Goal: Information Seeking & Learning: Learn about a topic

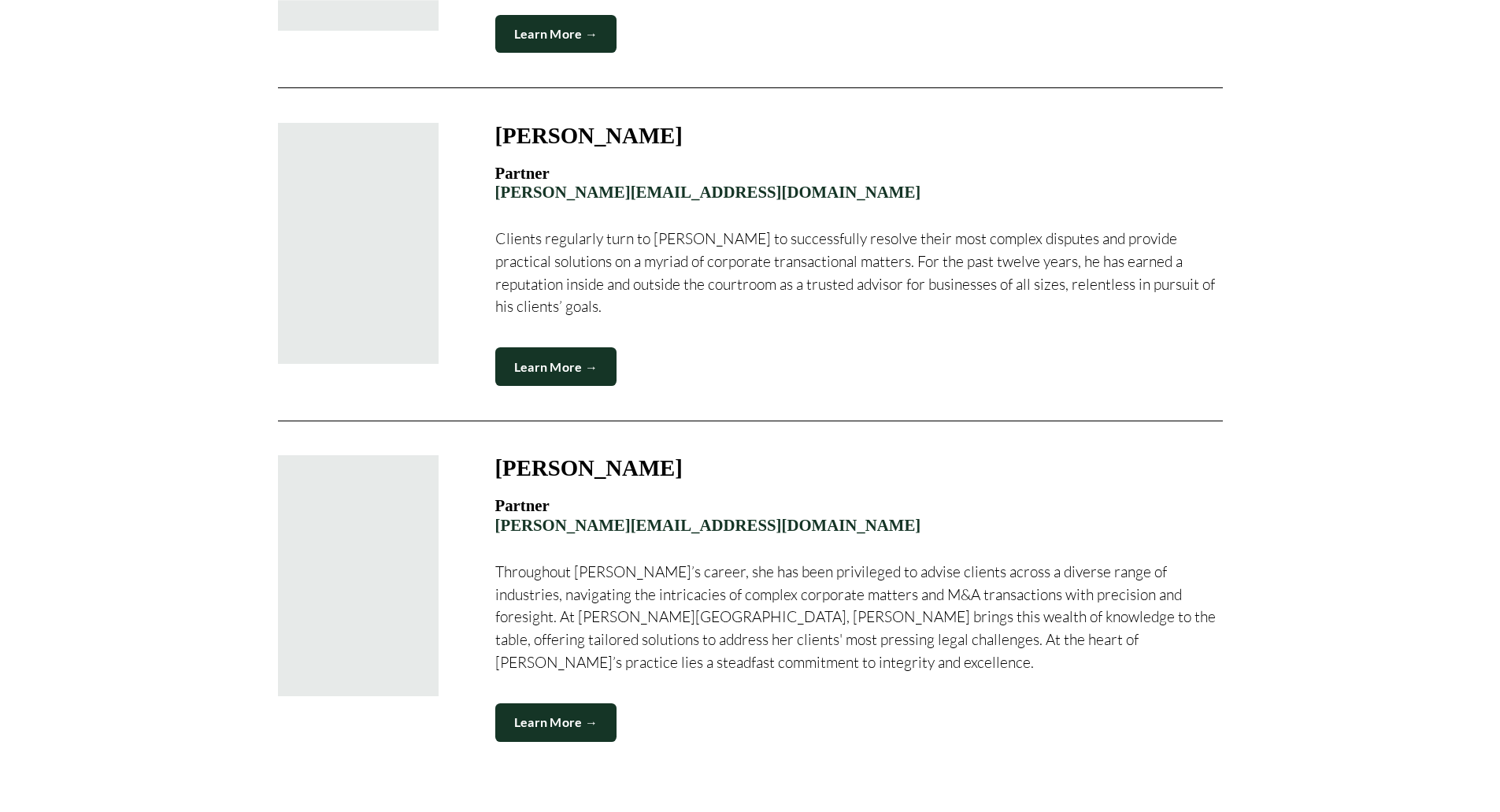
scroll to position [2122, 0]
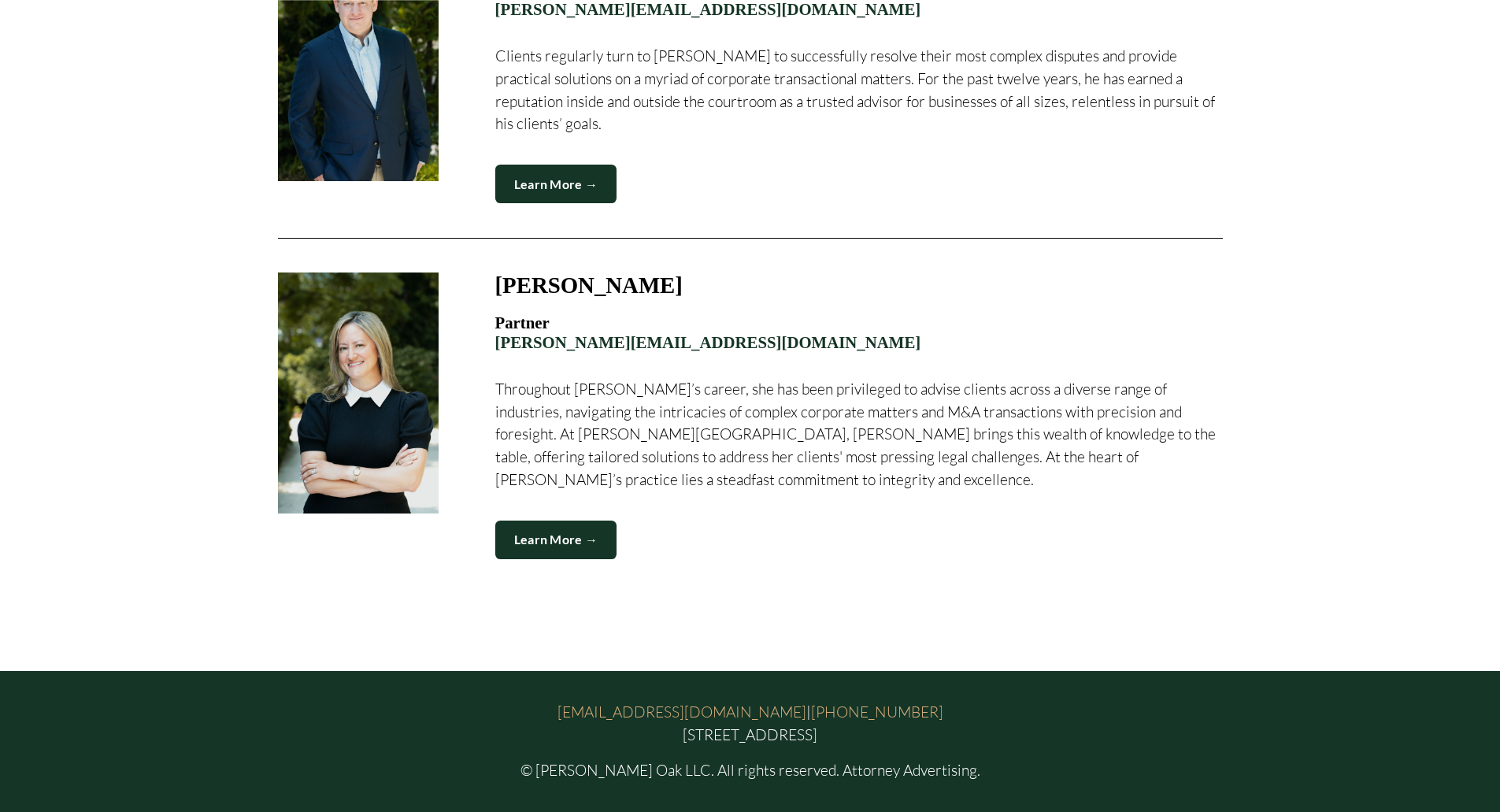
click at [554, 521] on link "Learn More →" at bounding box center [555, 539] width 122 height 39
click at [557, 521] on link "Learn More →" at bounding box center [555, 539] width 122 height 39
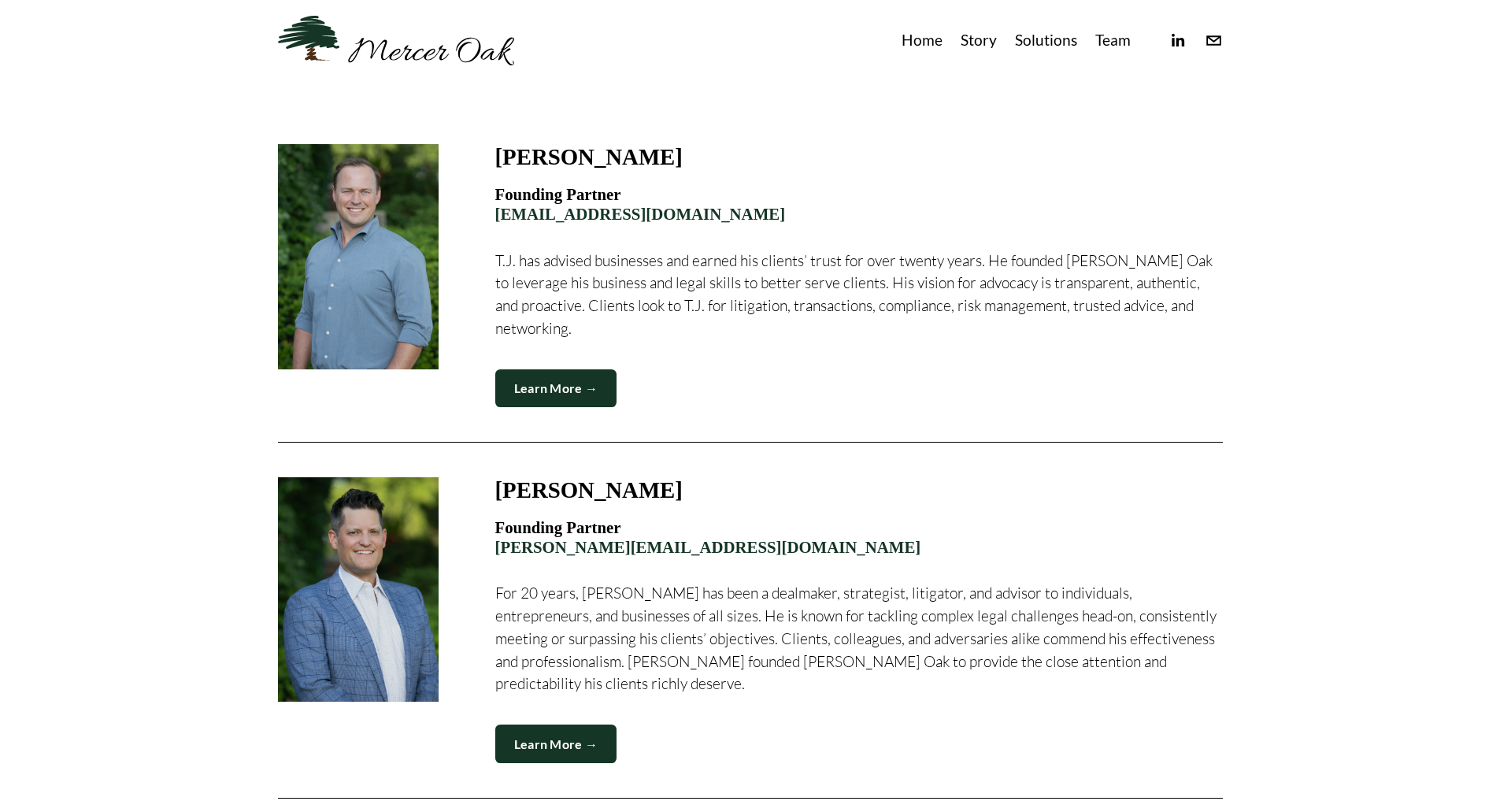
scroll to position [520, 0]
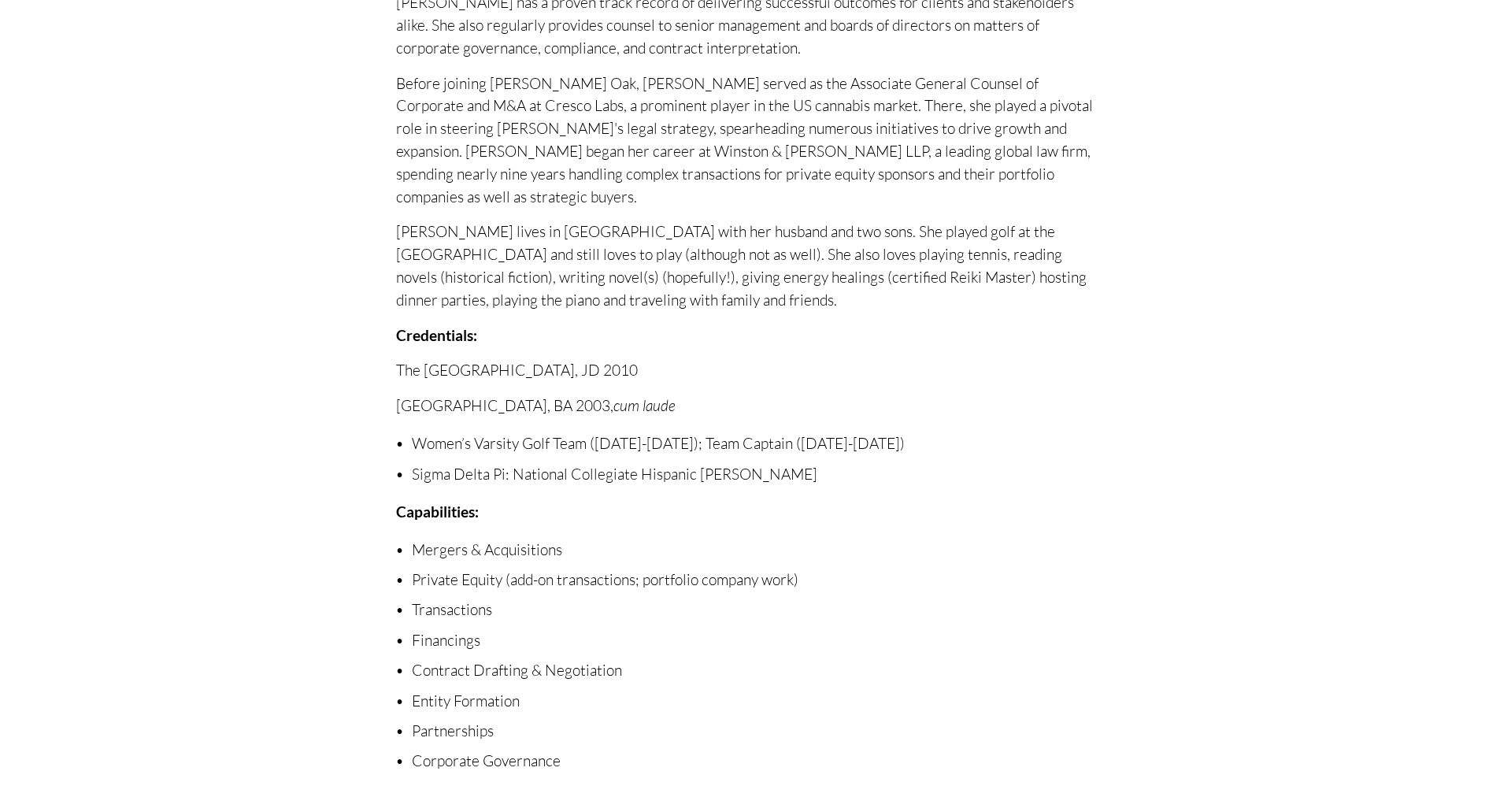
scroll to position [884, 0]
drag, startPoint x: 590, startPoint y: 767, endPoint x: 422, endPoint y: 555, distance: 270.5
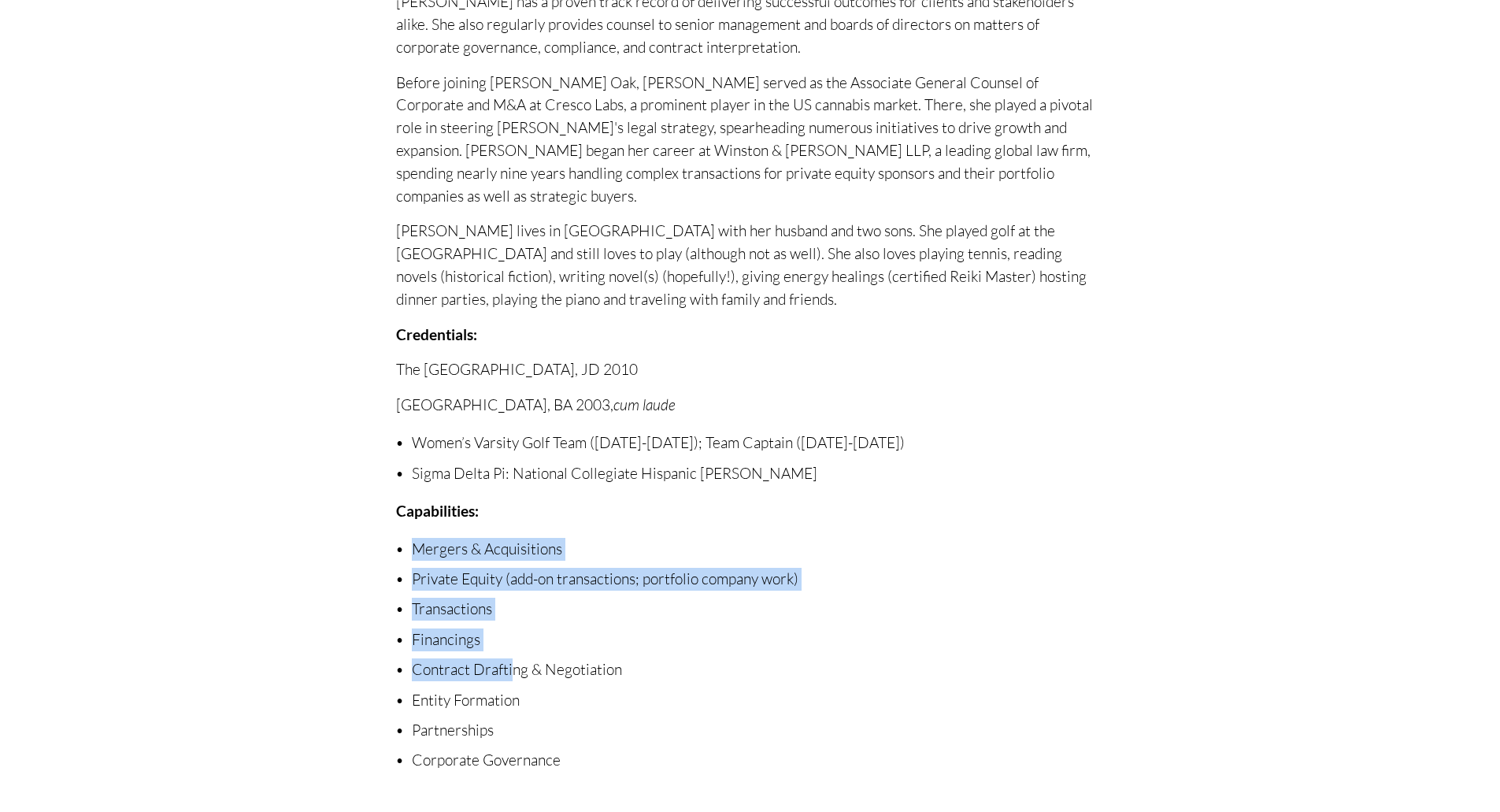
drag, startPoint x: 422, startPoint y: 555, endPoint x: 510, endPoint y: 651, distance: 130.2
click at [510, 651] on ul "Mergers & Acquisitions Private Equity (add-on transactions; portfolio company w…" at bounding box center [750, 654] width 709 height 235
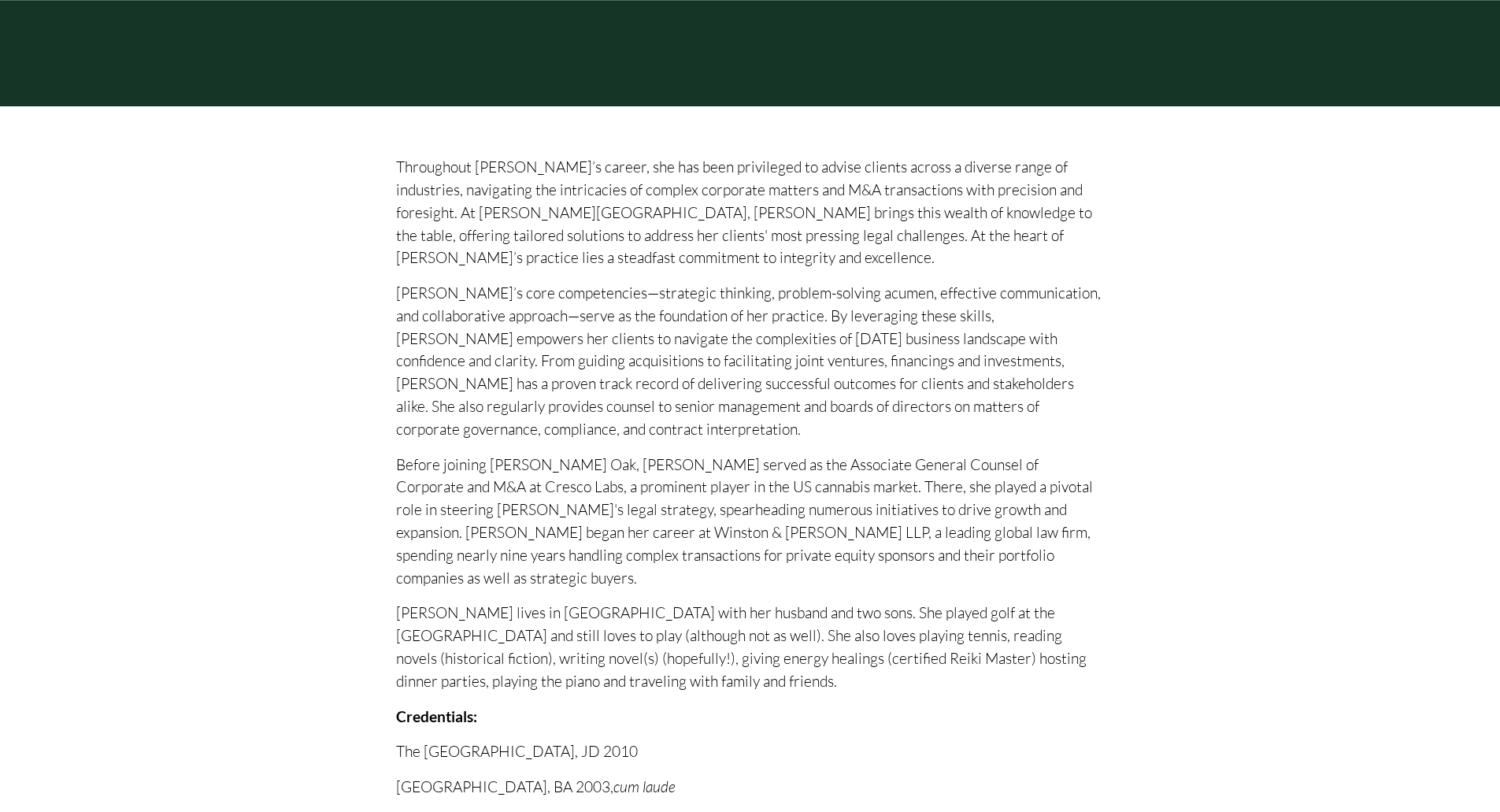
scroll to position [495, 0]
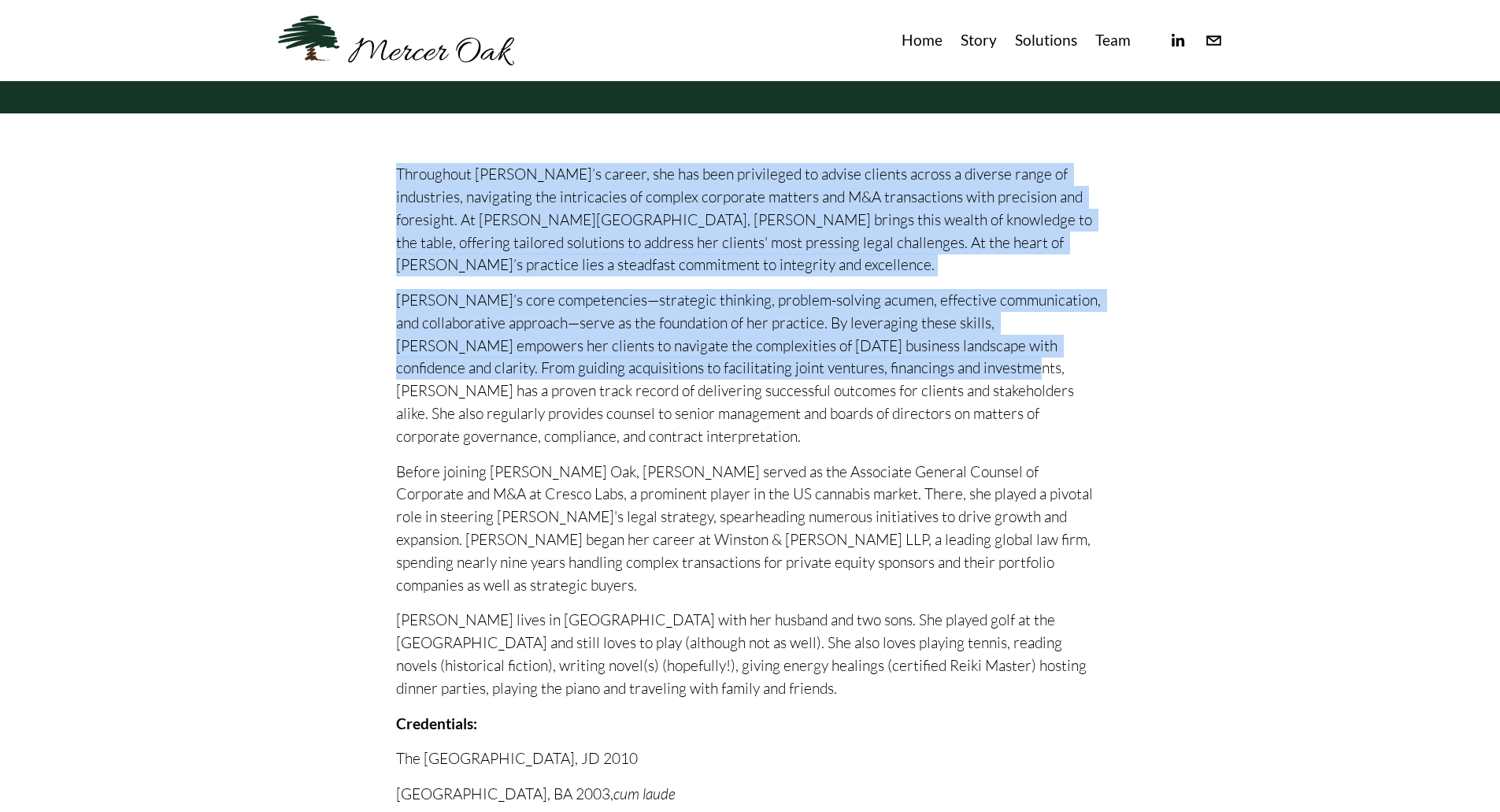
drag, startPoint x: 895, startPoint y: 370, endPoint x: 380, endPoint y: 171, distance: 552.1
click at [380, 171] on div "Throughout Terri’s career, she has been privileged to advise clients across a d…" at bounding box center [749, 731] width 1034 height 1236
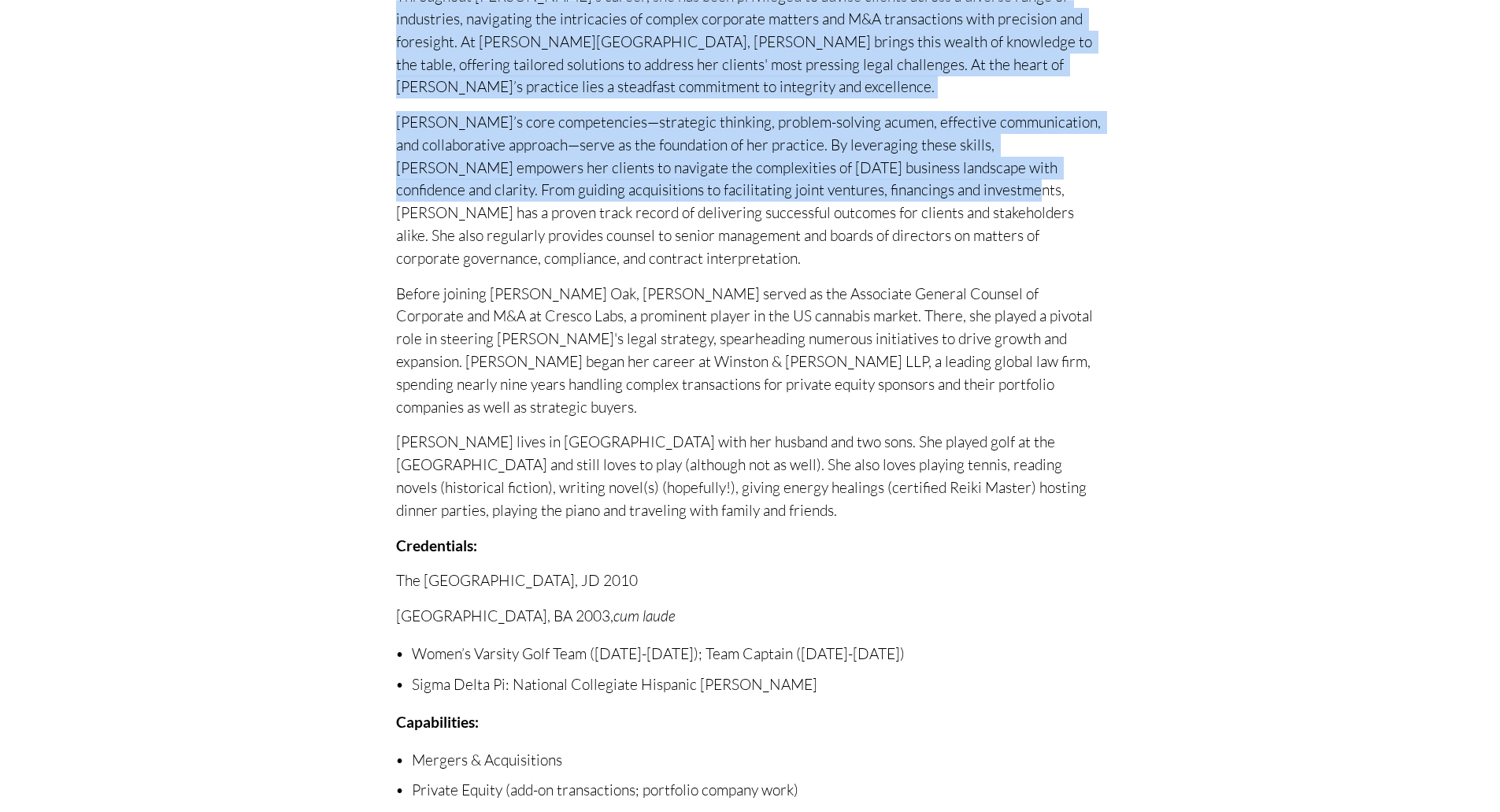
scroll to position [674, 0]
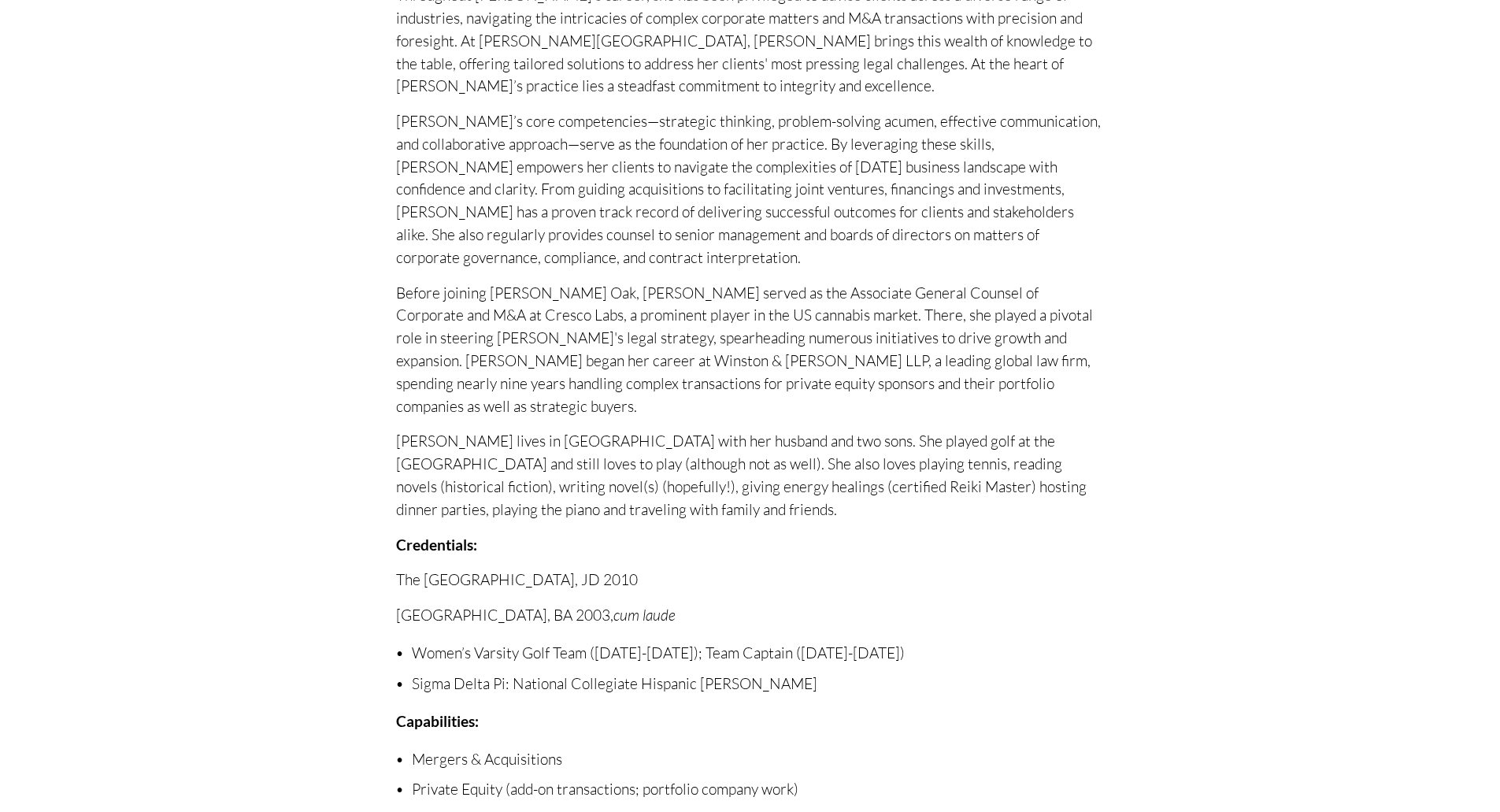
click at [1336, 296] on div at bounding box center [750, 552] width 1500 height 1236
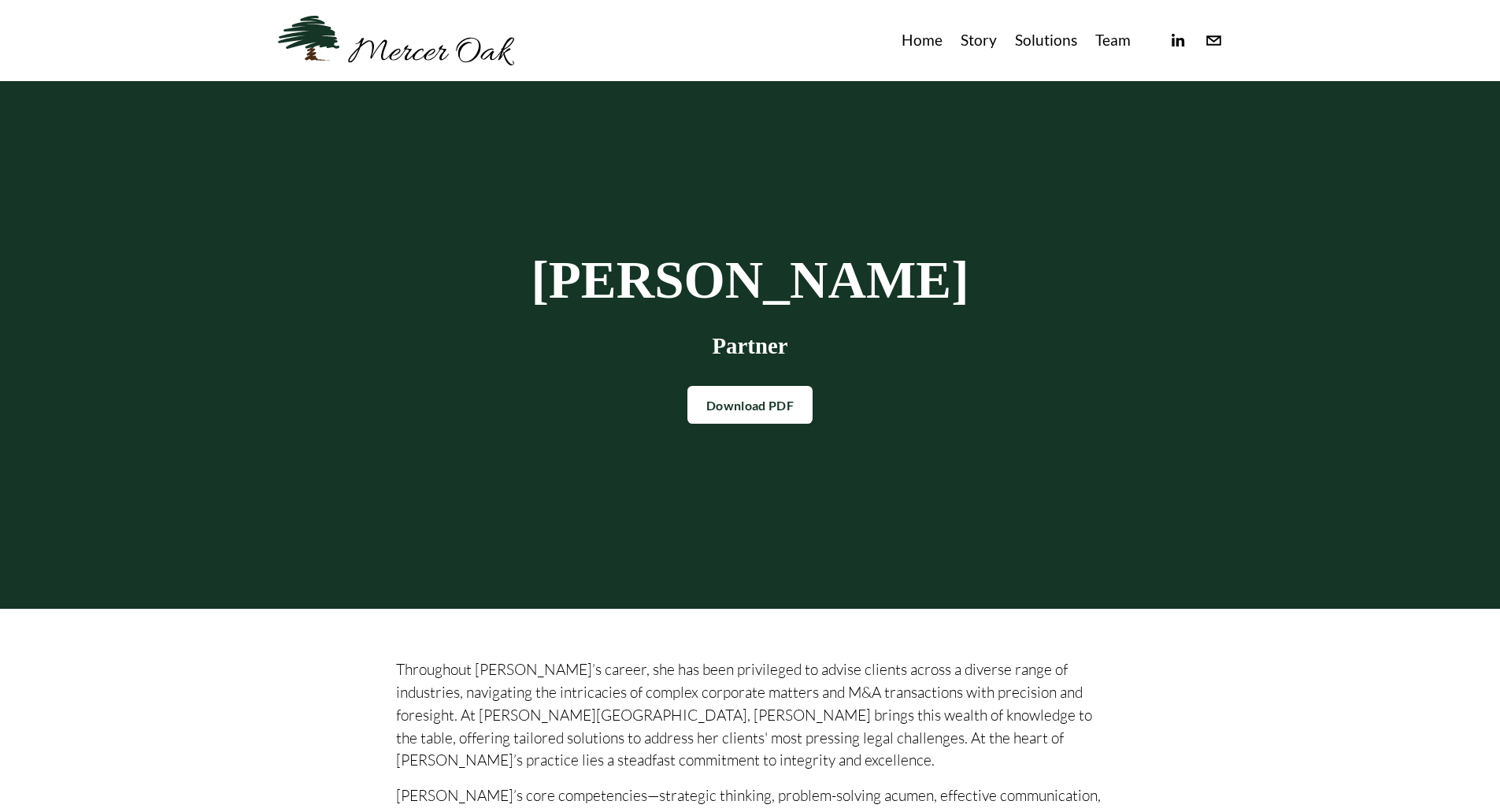
click at [388, 58] on link at bounding box center [396, 41] width 236 height 50
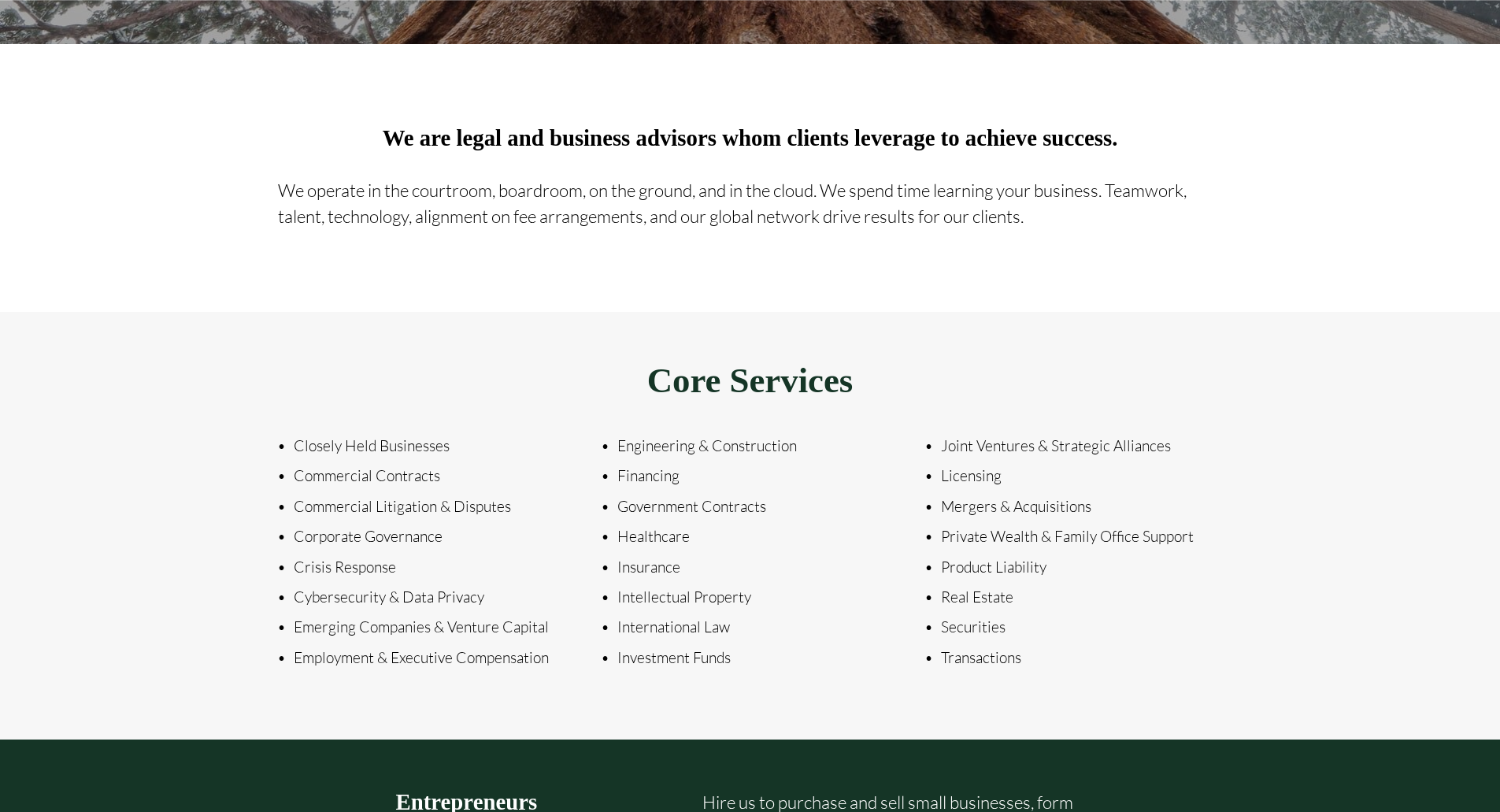
scroll to position [2258, 0]
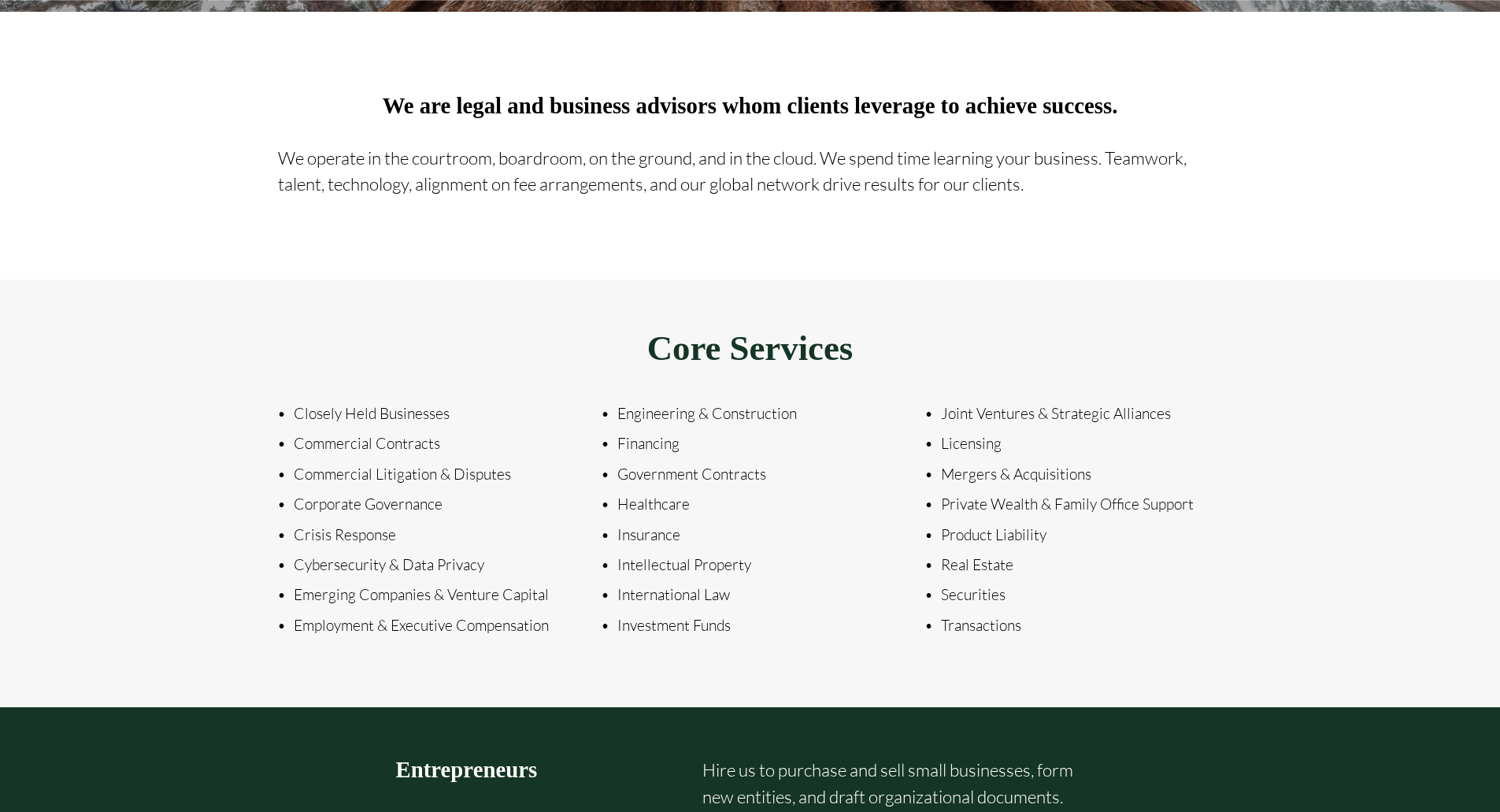
drag, startPoint x: 310, startPoint y: 442, endPoint x: 479, endPoint y: 508, distance: 181.4
click at [479, 508] on p "Corporate Governance" at bounding box center [433, 504] width 281 height 23
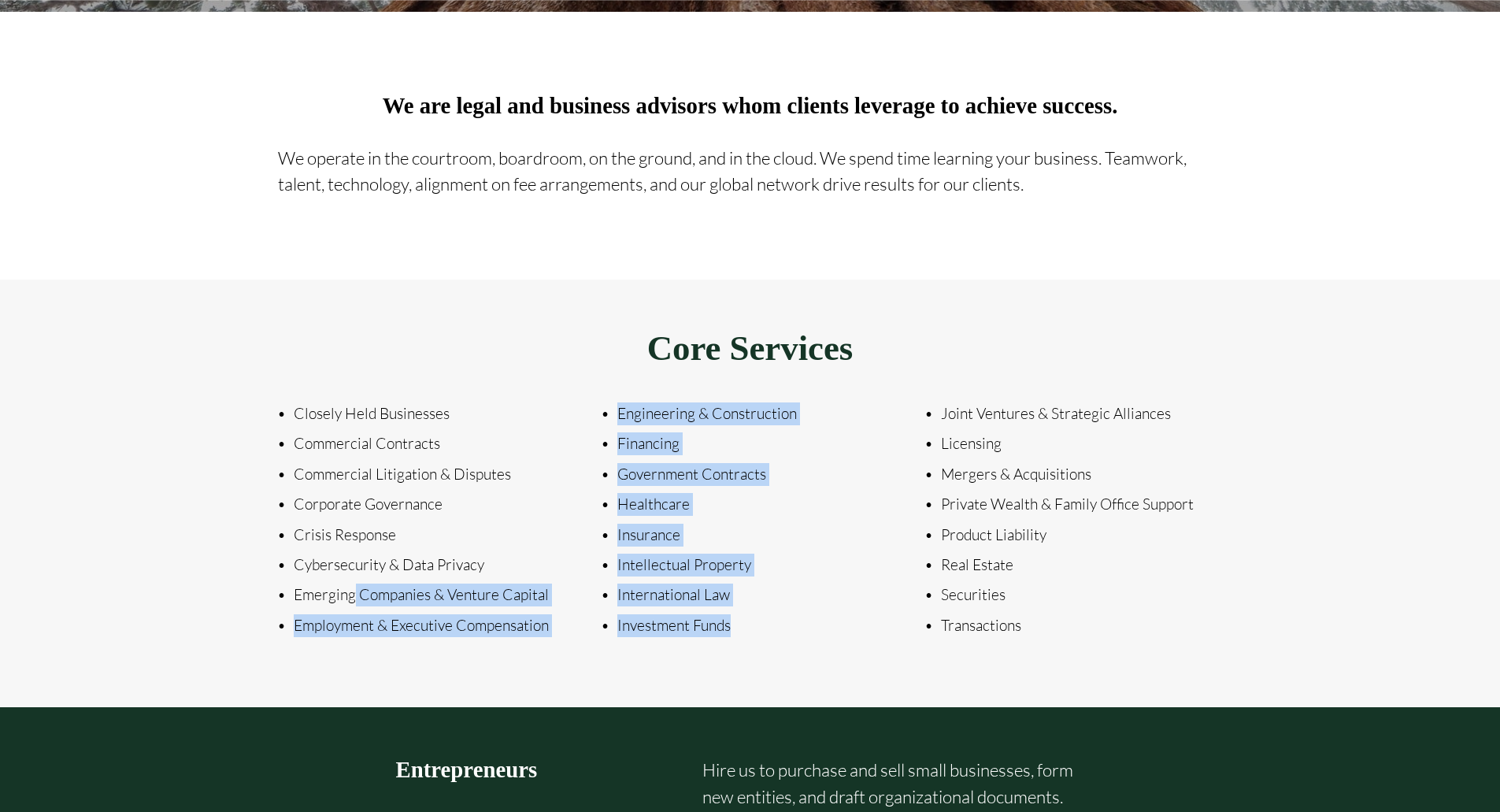
drag, startPoint x: 352, startPoint y: 591, endPoint x: 733, endPoint y: 618, distance: 382.0
click at [733, 618] on div "Closely Held Businesses Commercial Contracts Commercial Litigation & Disputes C…" at bounding box center [750, 519] width 972 height 277
click at [732, 612] on ul "Engineering & Construction Financing Government Contracts Healthcare Insurance …" at bounding box center [750, 520] width 296 height 235
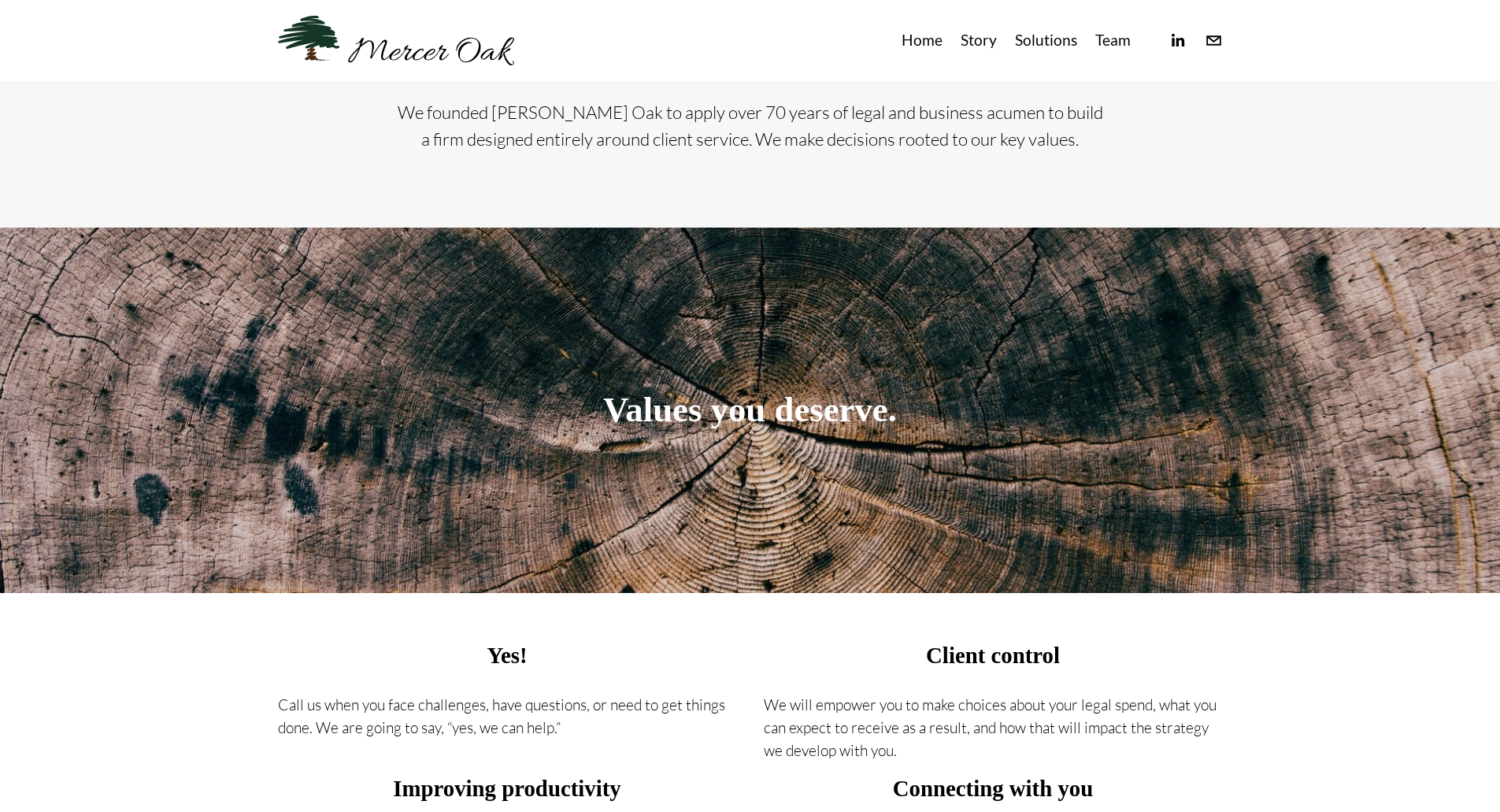
scroll to position [0, 0]
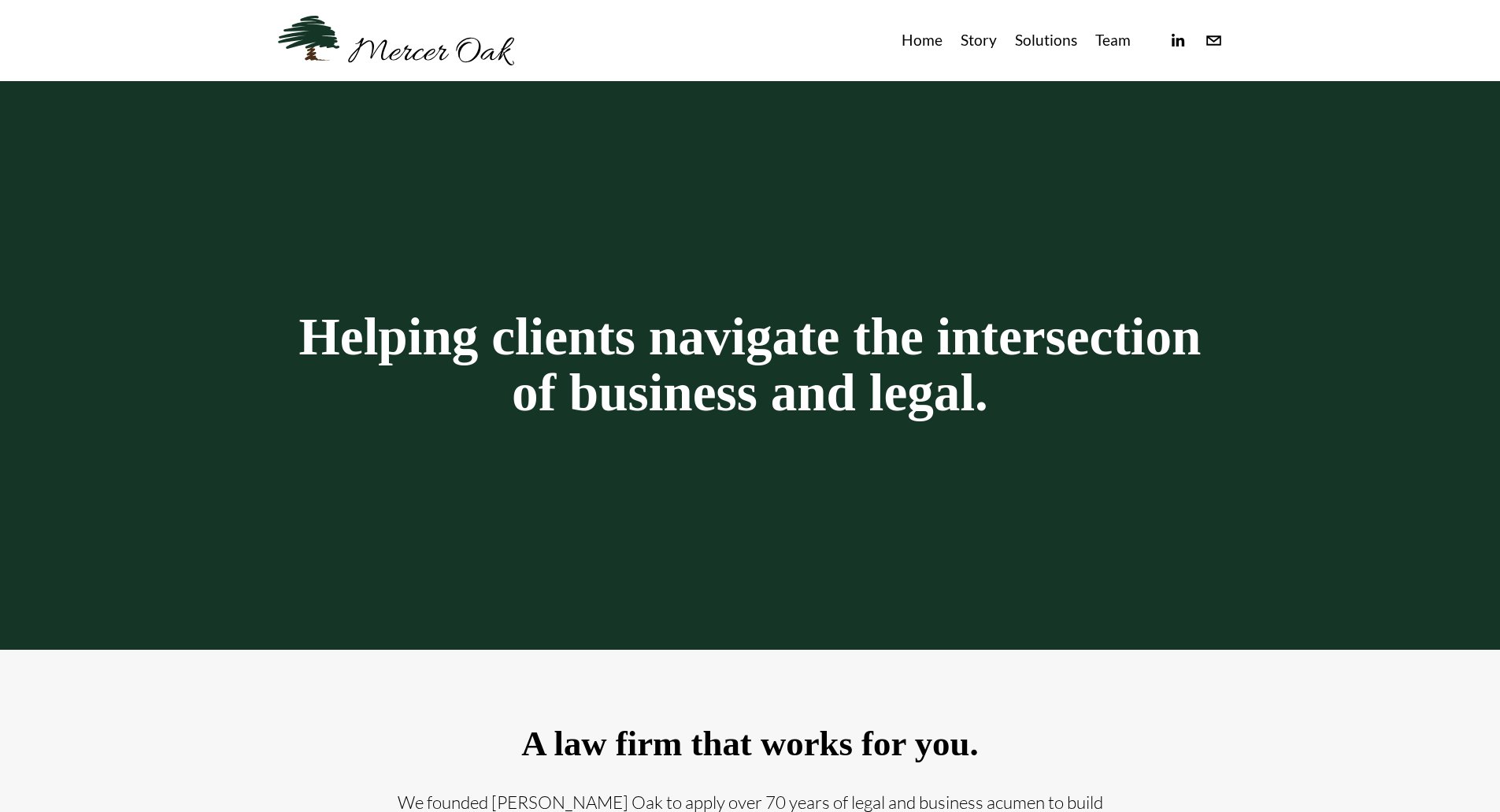
click at [1039, 39] on link "Solutions" at bounding box center [1046, 41] width 62 height 26
click at [1096, 36] on link "Team" at bounding box center [1113, 41] width 36 height 26
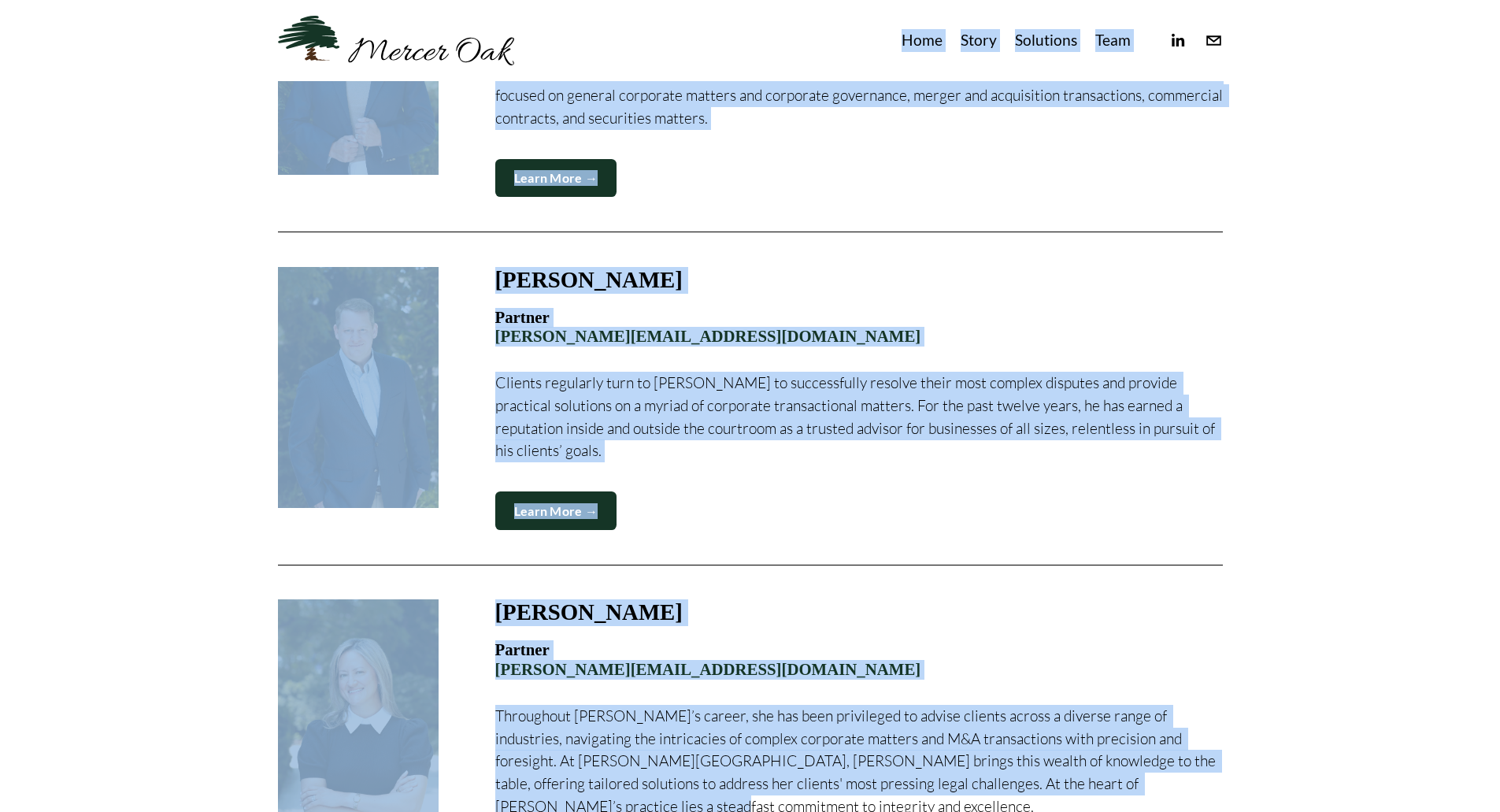
scroll to position [1695, 0]
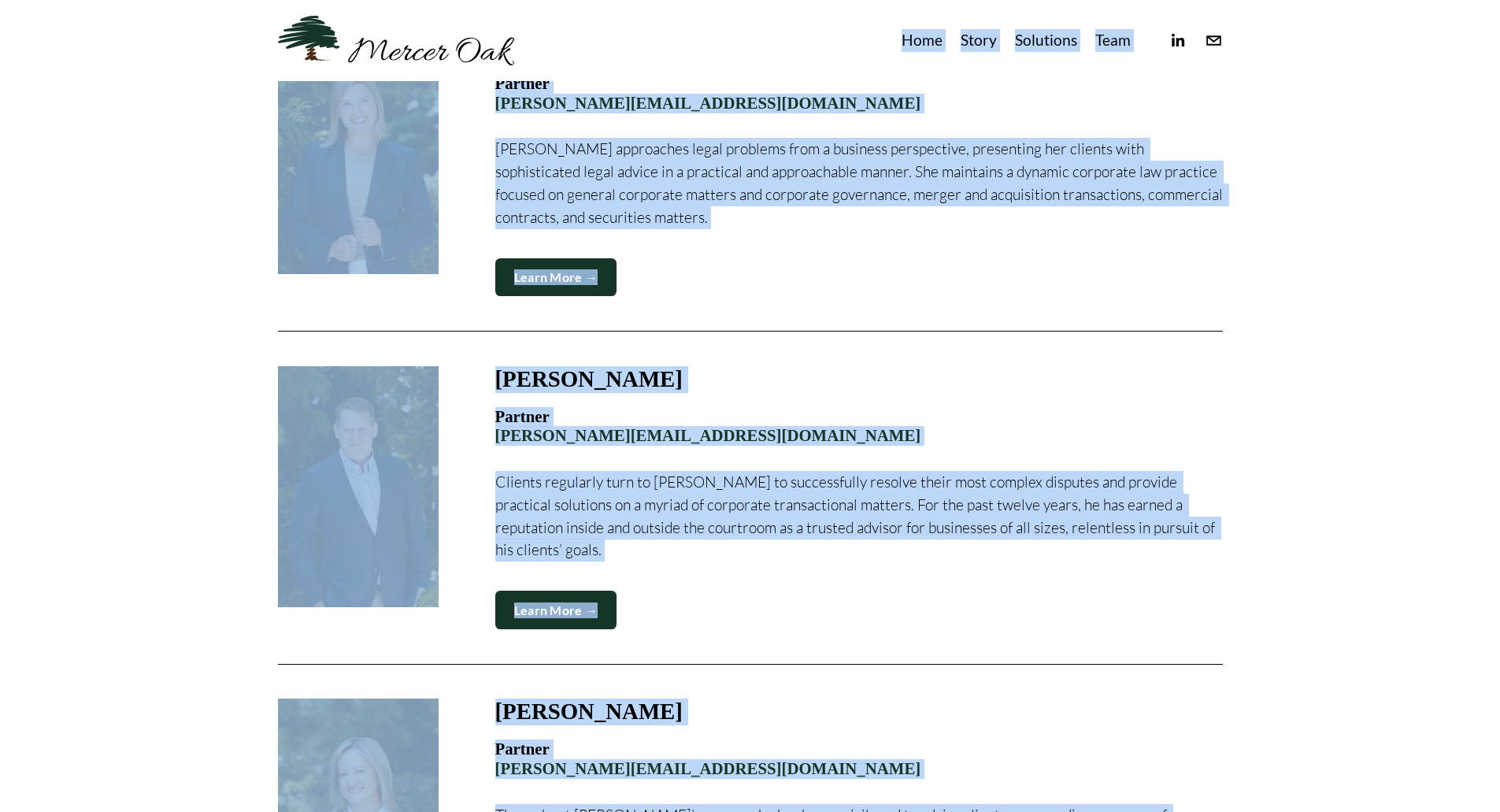
drag, startPoint x: 1145, startPoint y: 426, endPoint x: 502, endPoint y: 9, distance: 766.4
click at [220, 368] on div at bounding box center [750, 4] width 1500 height 2184
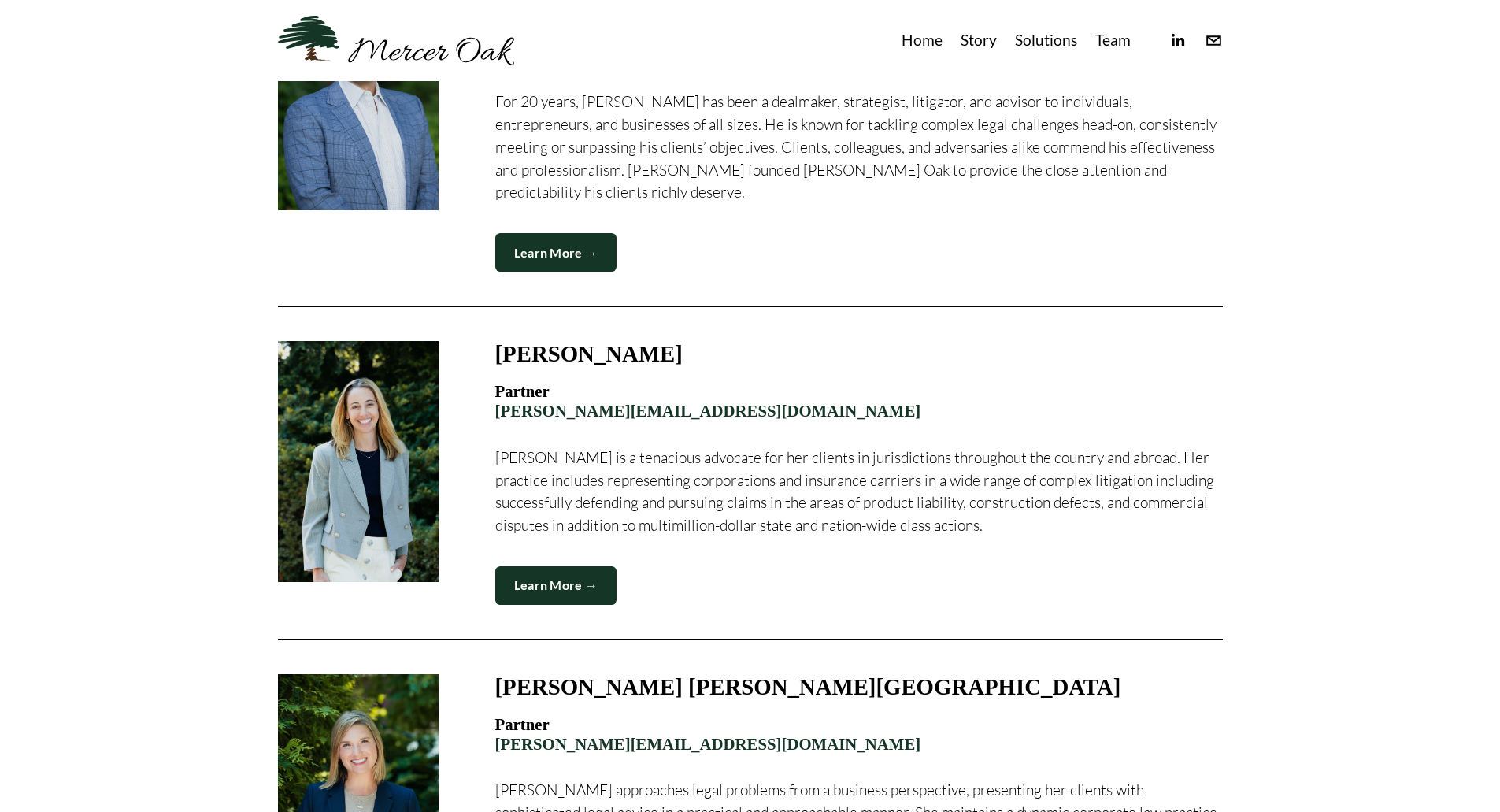
scroll to position [958, 0]
